Goal: Information Seeking & Learning: Find specific fact

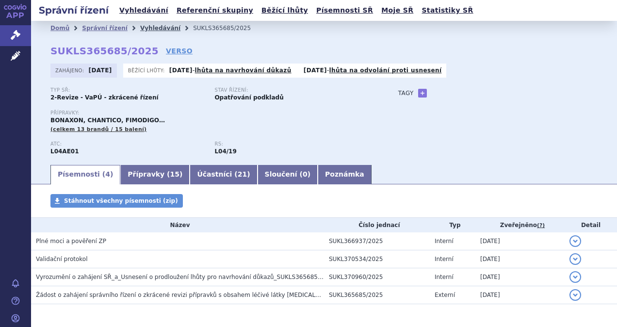
click at [143, 27] on link "Vyhledávání" at bounding box center [160, 28] width 40 height 7
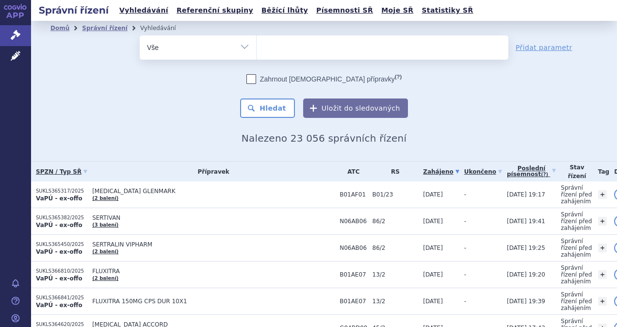
click at [278, 47] on ul at bounding box center [382, 45] width 252 height 20
click at [256, 47] on select at bounding box center [256, 47] width 0 height 24
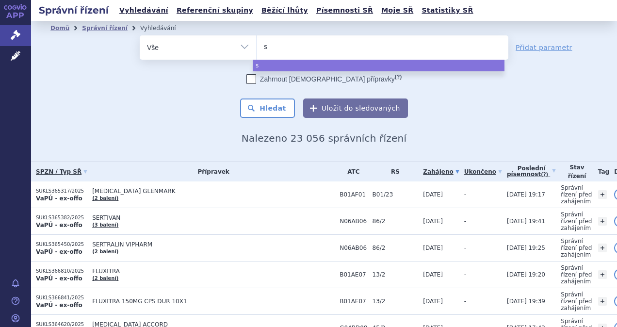
type input "su"
type input "supla"
select select "supla"
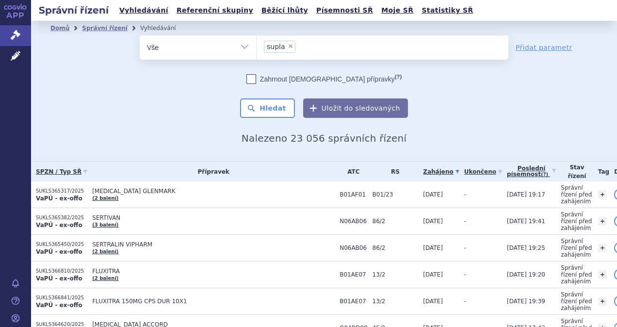
click at [287, 44] on span "×" at bounding box center [290, 46] width 6 height 6
click at [256, 44] on select "supla" at bounding box center [256, 47] width 0 height 24
select select
type input "s"
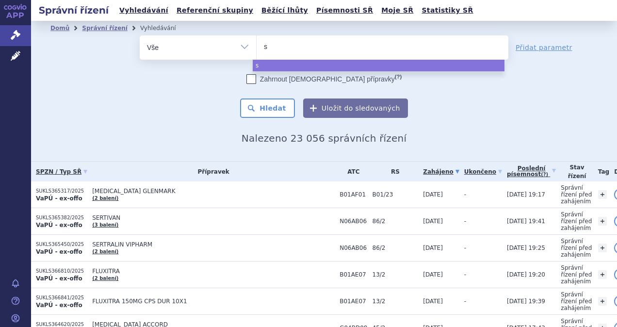
type input "su"
type input "sup"
type input "supl"
type input "supla"
type input "suplas"
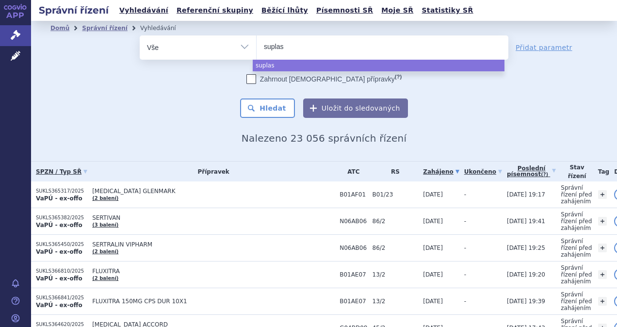
type input "suplasy"
type input "suplasyn"
select select "suplasyn"
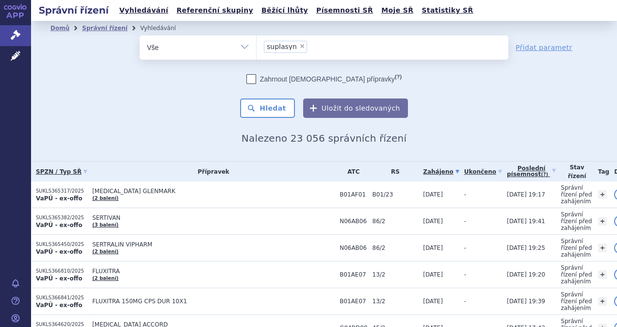
click at [299, 46] on span "×" at bounding box center [302, 46] width 6 height 6
click at [256, 46] on select "suplasyn" at bounding box center [256, 47] width 0 height 24
select select
click at [240, 48] on select "Vše Spisová značka Typ SŘ Přípravek/SUKL kód Účastník/Držitel" at bounding box center [198, 46] width 116 height 22
click at [286, 48] on ul at bounding box center [382, 45] width 252 height 20
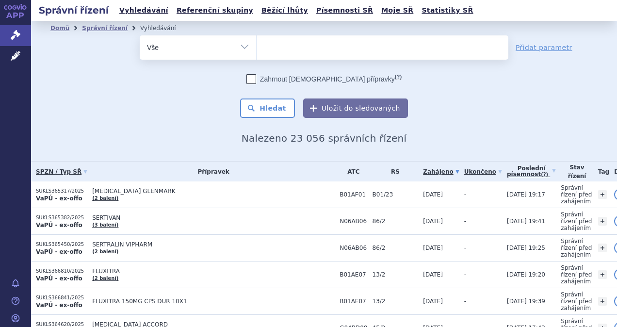
click at [256, 48] on select "suplasyn" at bounding box center [256, 47] width 0 height 24
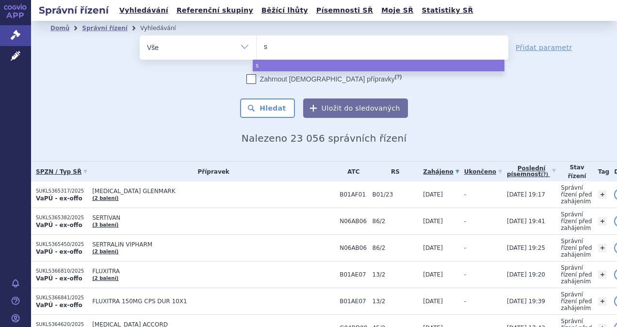
type input "su"
type input "sup"
type input "supl"
type input "supla"
select select "supla"
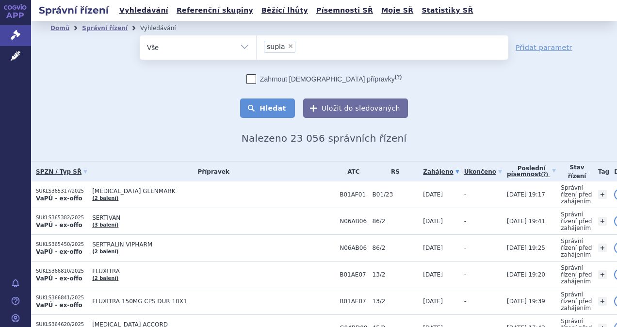
click at [267, 111] on button "Hledat" at bounding box center [267, 107] width 55 height 19
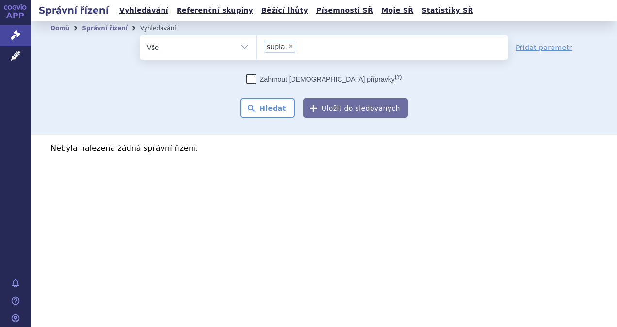
click at [288, 46] on span "×" at bounding box center [290, 46] width 6 height 6
click at [256, 46] on select "supla" at bounding box center [256, 47] width 0 height 24
select select
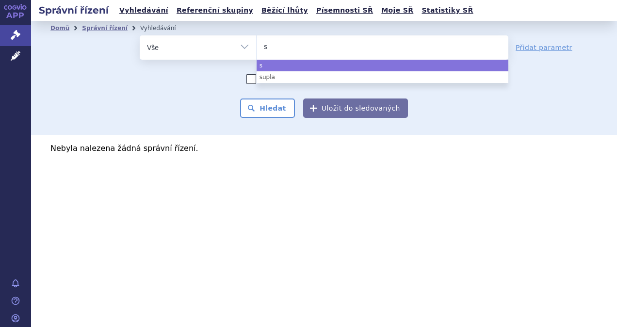
type input "su"
type input "supl"
type input "supla"
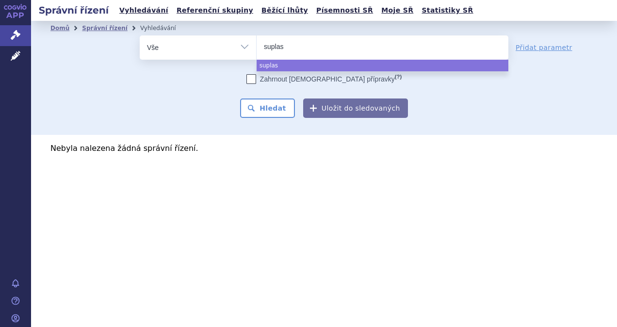
type input "suplas"
select select "suplas"
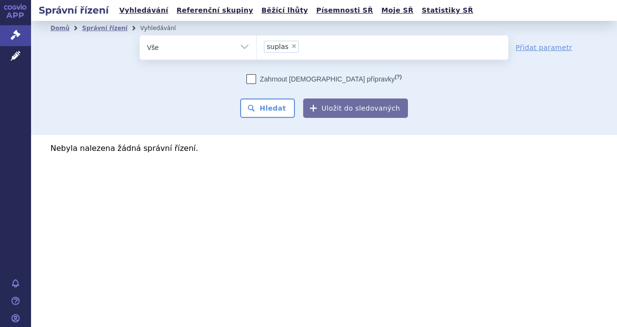
click at [293, 46] on span "×" at bounding box center [294, 46] width 6 height 6
click at [256, 46] on select "supla suplas" at bounding box center [256, 47] width 0 height 24
select select
click at [245, 47] on select "Vše Spisová značka Typ SŘ Přípravek/SUKL kód Účastník/Držitel" at bounding box center [198, 46] width 116 height 22
select select "filter-atc-group"
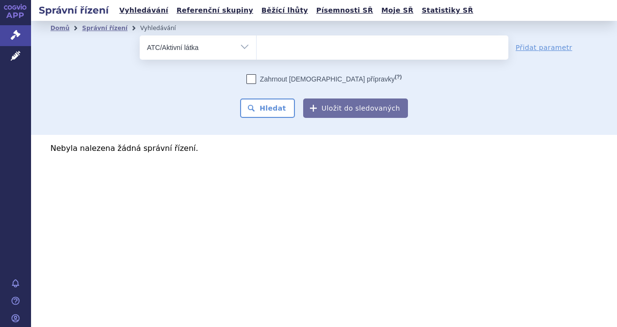
click at [140, 35] on select "Vše Spisová značka Typ SŘ Přípravek/SUKL kód Účastník/Držitel" at bounding box center [198, 46] width 116 height 22
click at [283, 48] on ul at bounding box center [382, 45] width 252 height 20
click at [256, 48] on select at bounding box center [256, 47] width 0 height 24
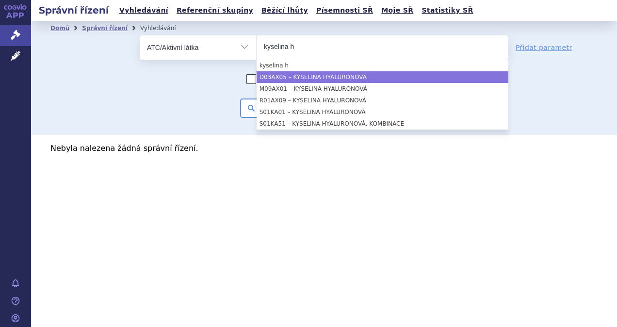
type input "kyselina h"
select select "D03AX05"
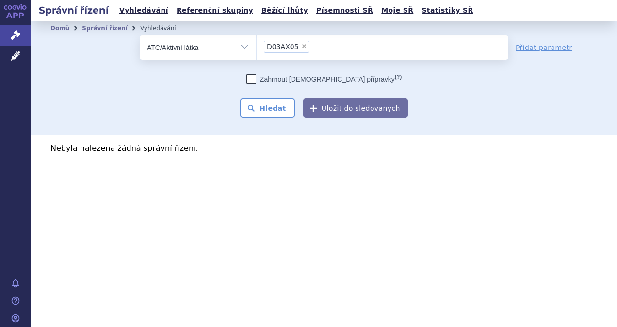
click at [317, 47] on ul "× D03AX05" at bounding box center [382, 45] width 252 height 21
click at [256, 47] on select "D03AX05" at bounding box center [256, 47] width 0 height 24
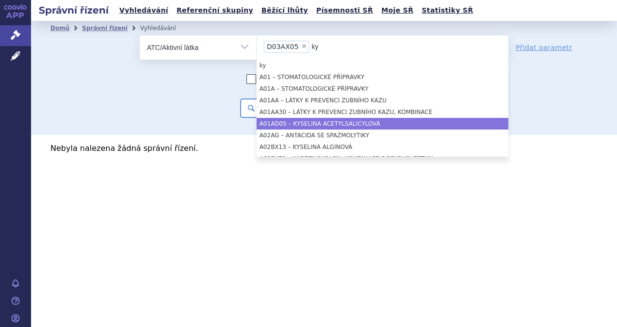
type input "ky"
click at [566, 79] on div "odstranit Vše Spisová značka Typ SŘ" at bounding box center [323, 76] width 547 height 82
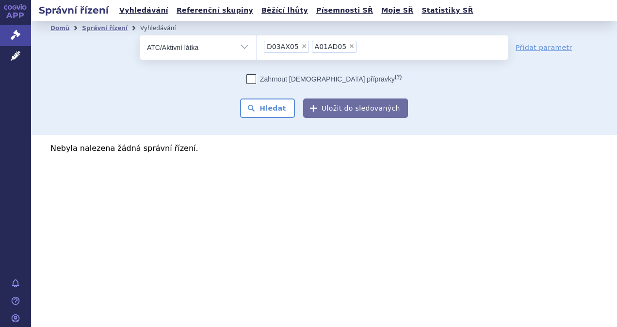
click at [346, 42] on li "× A01AD05" at bounding box center [334, 47] width 45 height 12
click at [256, 42] on select "D03AX05 A01AD05" at bounding box center [256, 47] width 0 height 24
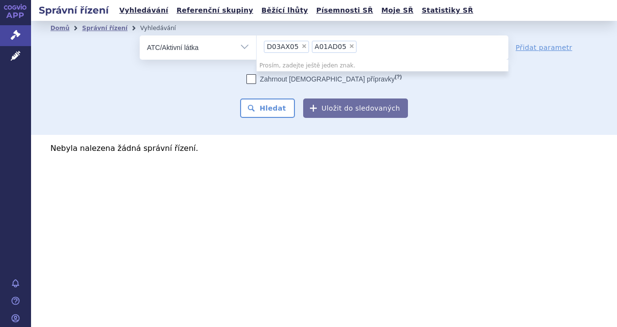
click at [348, 47] on span "×" at bounding box center [351, 46] width 6 height 6
click at [256, 47] on select "D03AX05 A01AD05" at bounding box center [256, 47] width 0 height 24
